Goal: Task Accomplishment & Management: Manage account settings

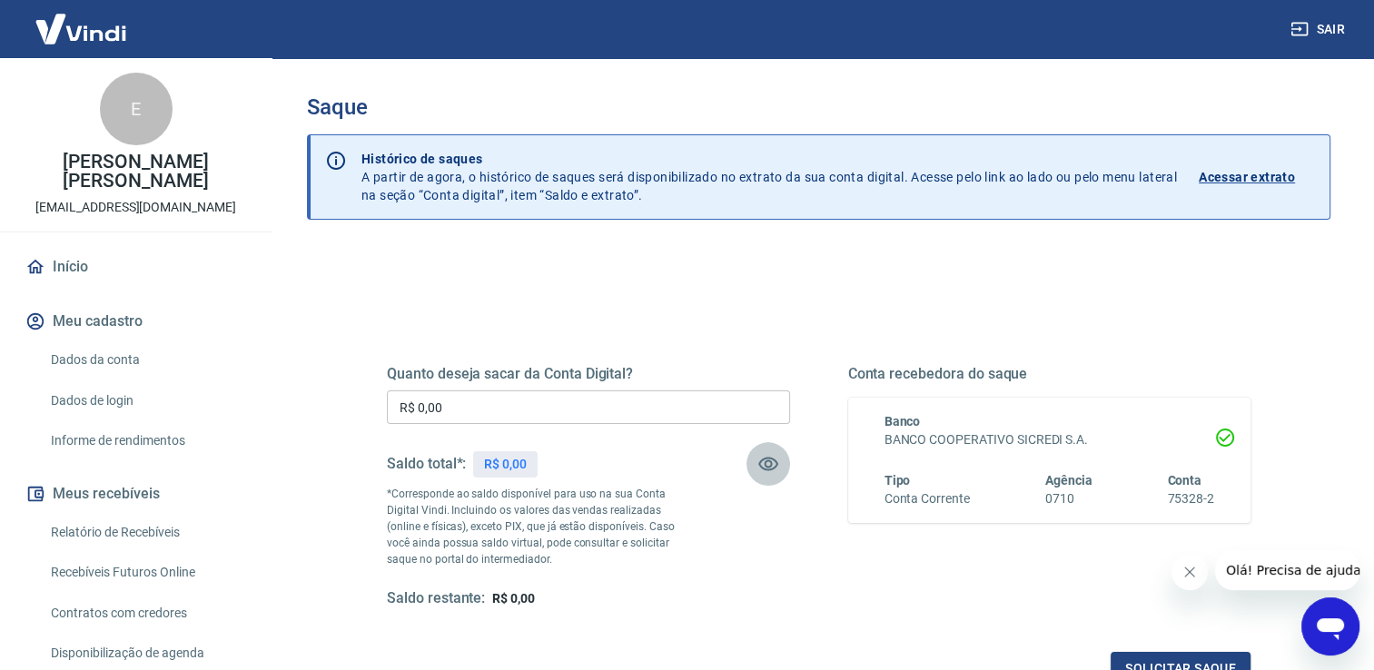
click at [760, 456] on icon "button" at bounding box center [768, 464] width 22 height 22
click at [765, 454] on icon "button" at bounding box center [768, 464] width 22 height 22
click at [585, 543] on p "*Corresponde ao saldo disponível para uso na sua Conta Digital Vindi. Incluindo…" at bounding box center [538, 527] width 302 height 82
